Goal: Download file/media

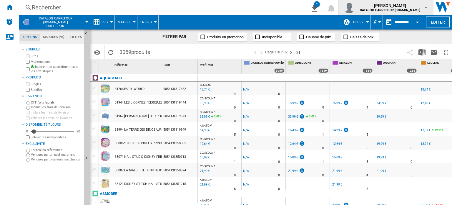
click at [412, 7] on span "[PERSON_NAME]" at bounding box center [390, 6] width 60 height 6
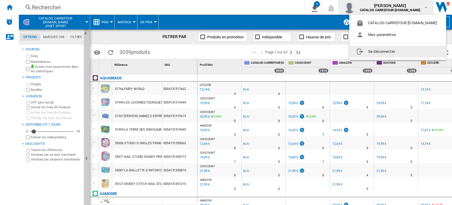
click at [388, 55] on button "Se déconnecter" at bounding box center [397, 52] width 97 height 12
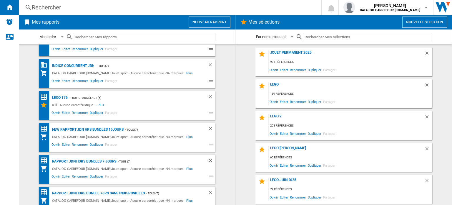
scroll to position [30, 0]
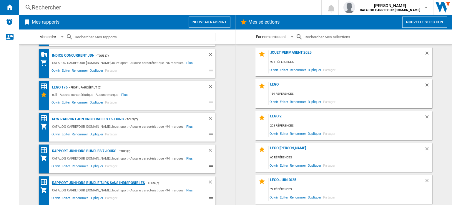
click at [108, 182] on div "Rapport JDN Hors bundle 7Jrs sans indisponibles" at bounding box center [98, 182] width 94 height 7
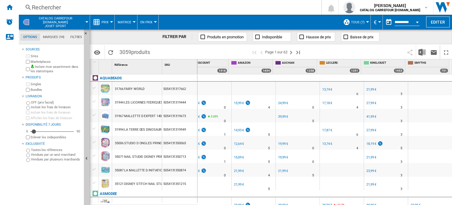
scroll to position [177, 0]
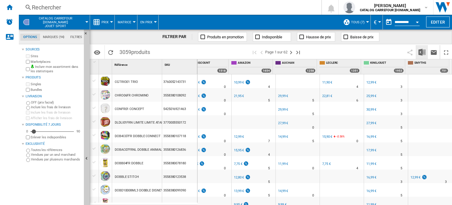
click at [421, 50] on img "Télécharger au format Excel" at bounding box center [421, 52] width 7 height 7
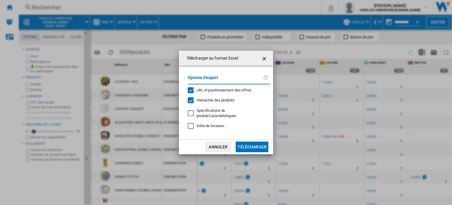
click at [250, 147] on button "Télécharger" at bounding box center [252, 146] width 33 height 11
